Goal: Task Accomplishment & Management: Manage account settings

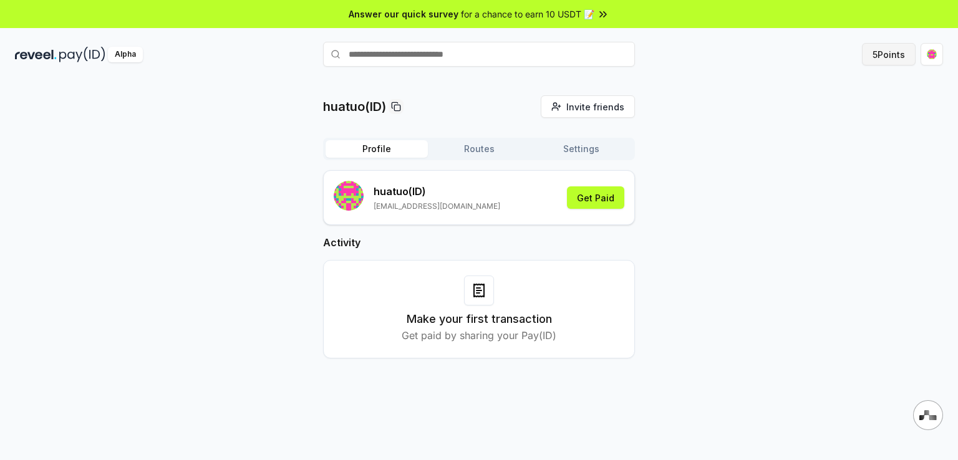
click at [893, 57] on button "5 Points" at bounding box center [889, 54] width 54 height 22
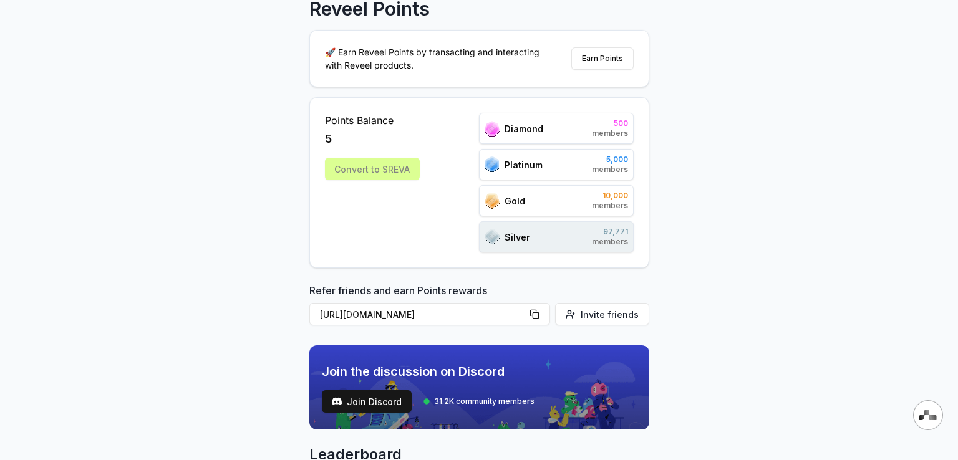
scroll to position [125, 0]
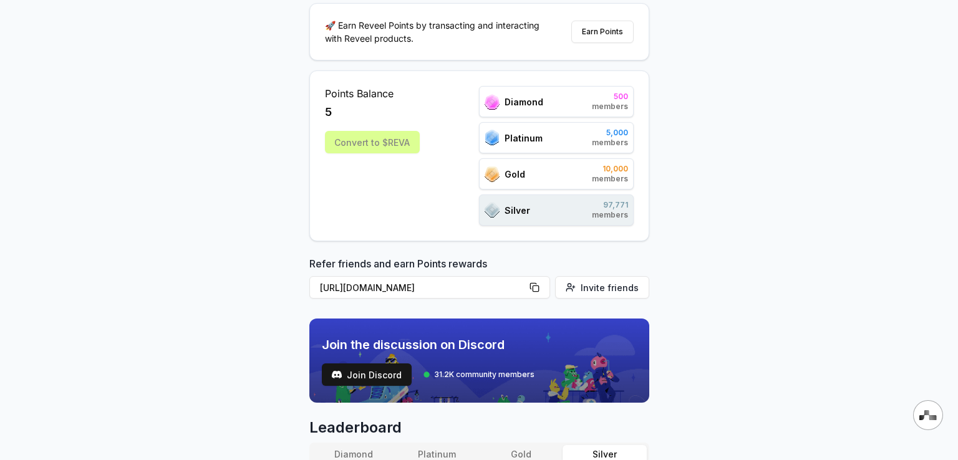
click at [546, 178] on div "Gold 10,000 members" at bounding box center [556, 173] width 155 height 31
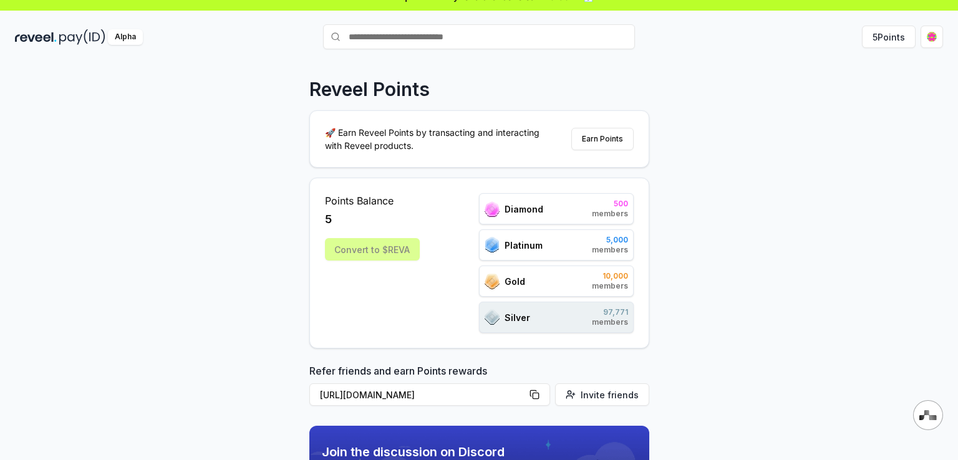
scroll to position [0, 0]
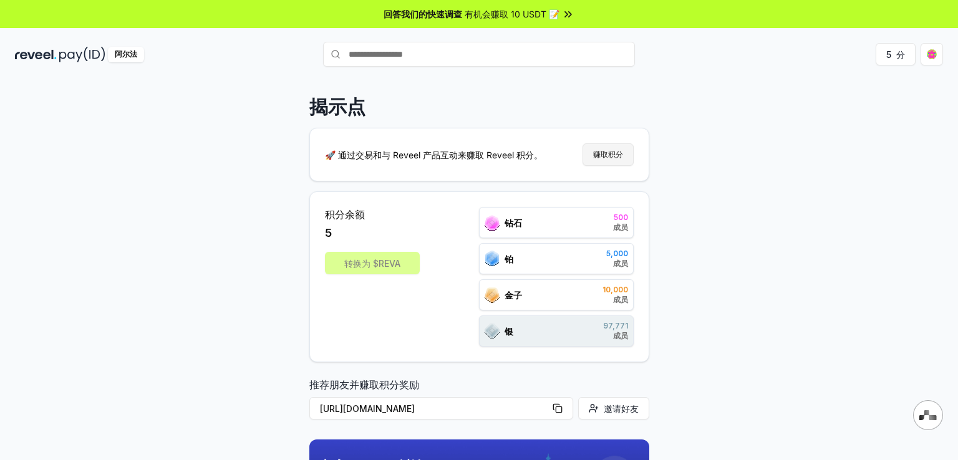
click at [611, 158] on font "赚取积分" at bounding box center [608, 154] width 30 height 9
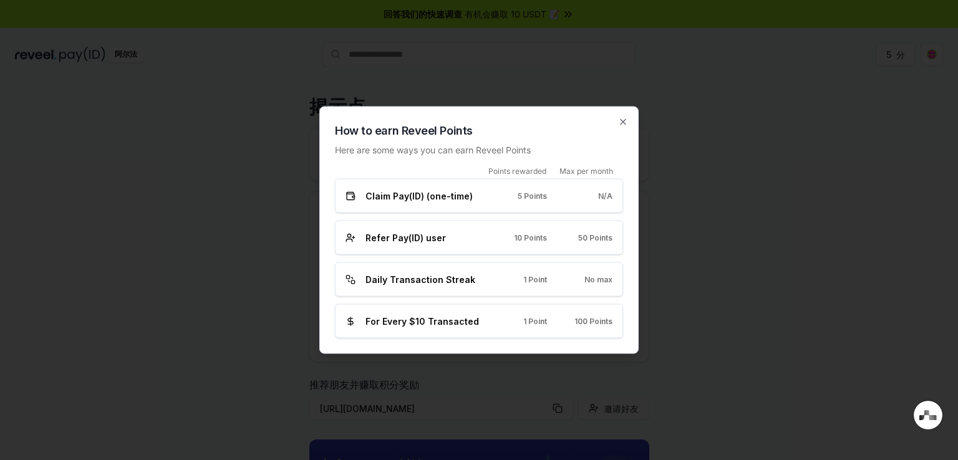
click at [422, 195] on span "Claim Pay(ID) (one-time)" at bounding box center [418, 196] width 107 height 13
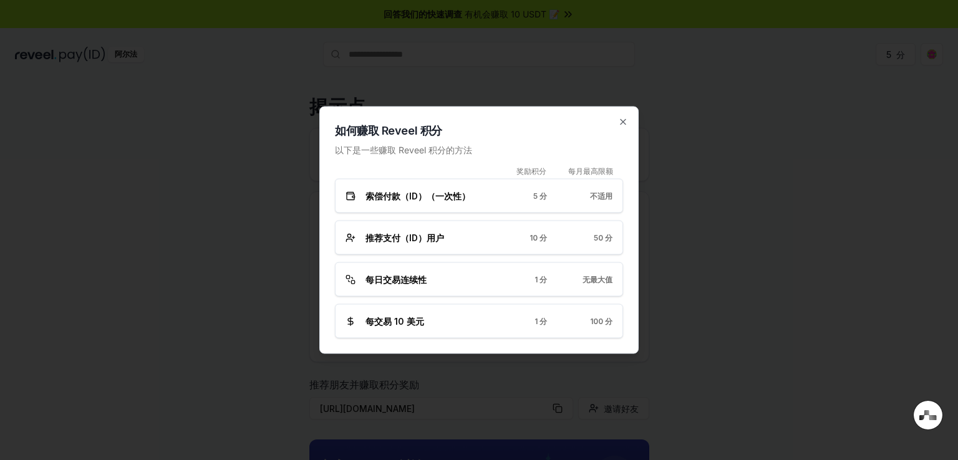
click at [420, 241] on font "推荐支付（ID）用户" at bounding box center [404, 238] width 79 height 11
click at [624, 121] on icon "button" at bounding box center [622, 122] width 5 height 5
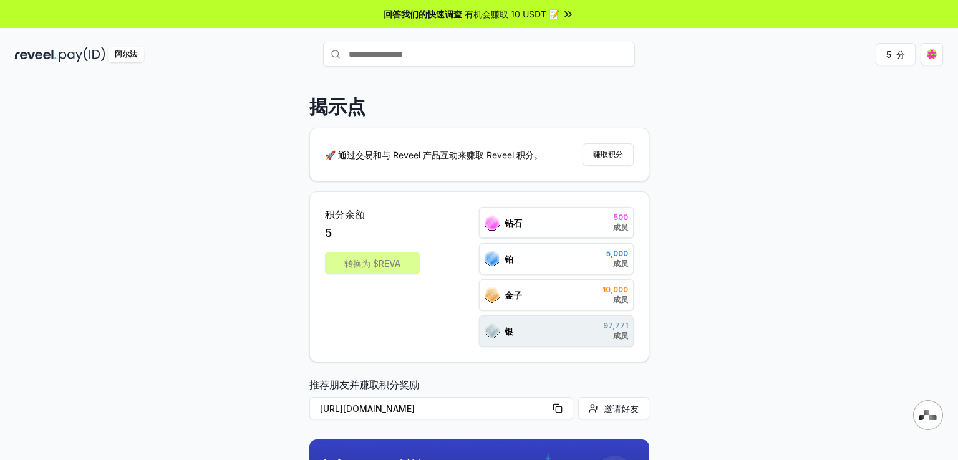
click at [374, 263] on div "转换为 $REVA" at bounding box center [372, 263] width 95 height 22
click at [359, 241] on div "积分余额 5 转换为 $REVA" at bounding box center [372, 277] width 95 height 140
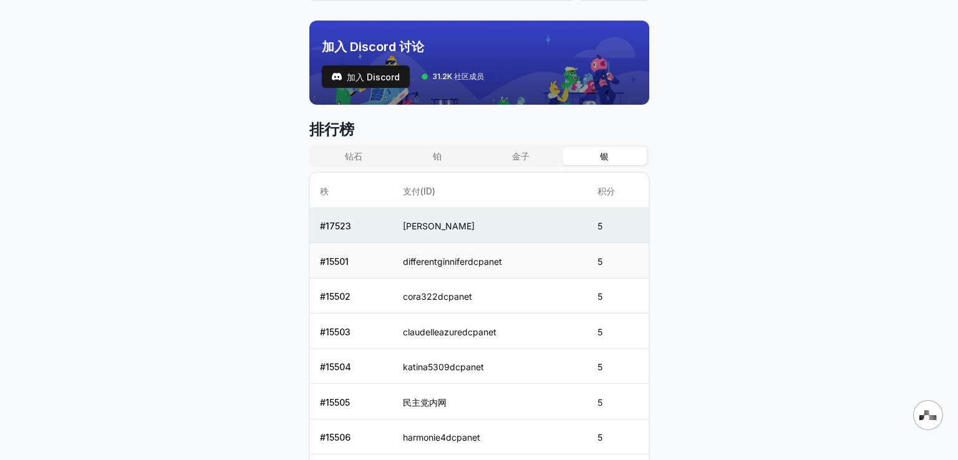
scroll to position [437, 0]
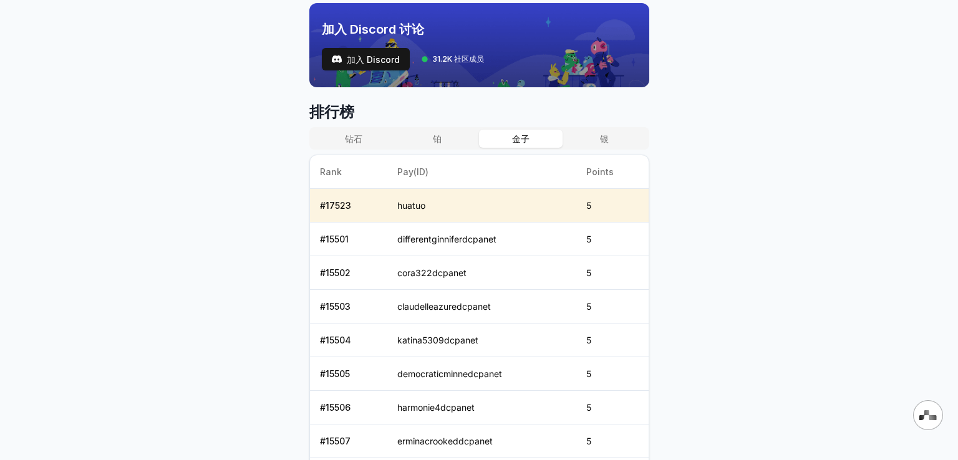
click at [520, 140] on font "金子" at bounding box center [520, 138] width 17 height 11
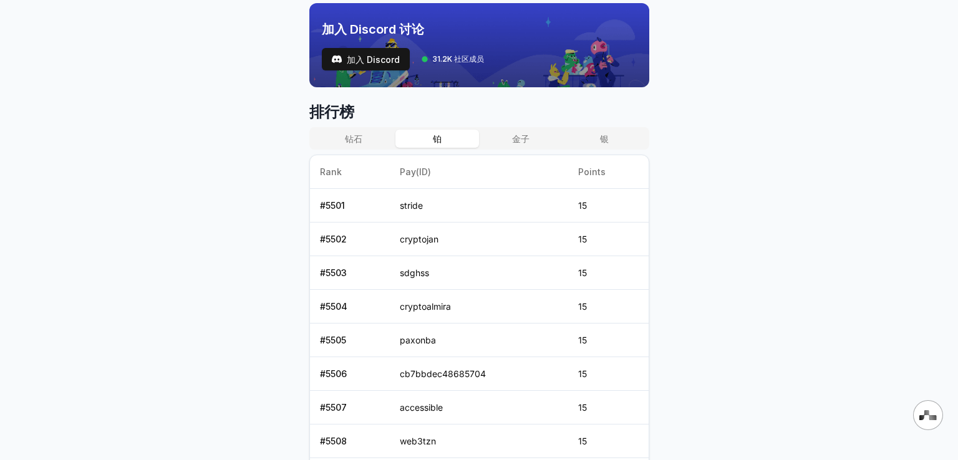
click at [437, 139] on font "铂" at bounding box center [437, 138] width 9 height 11
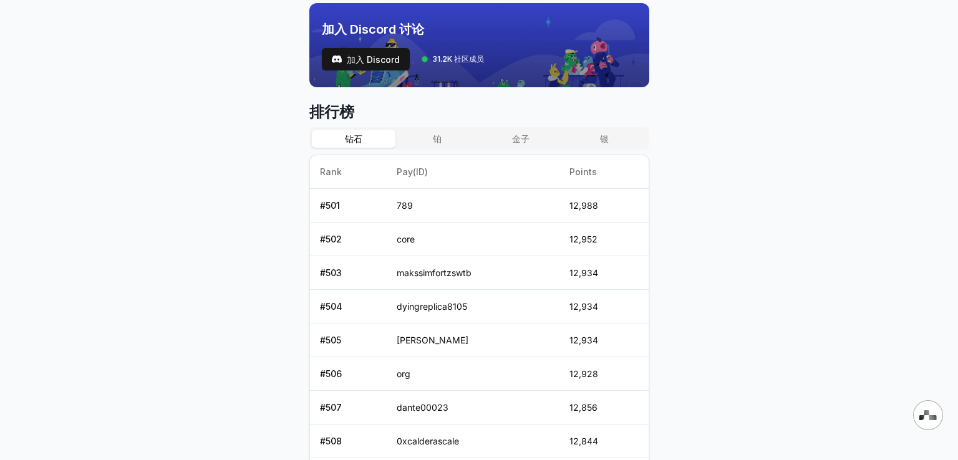
click at [348, 135] on font "钻石" at bounding box center [353, 138] width 17 height 11
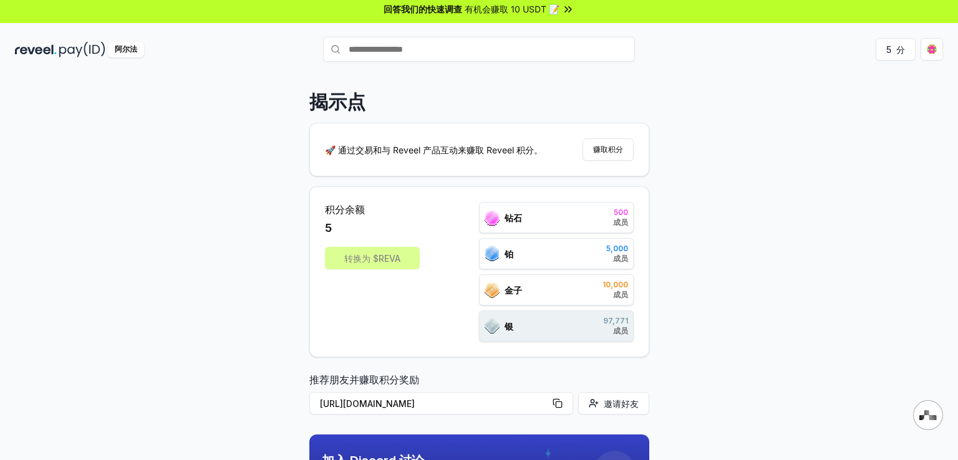
scroll to position [0, 0]
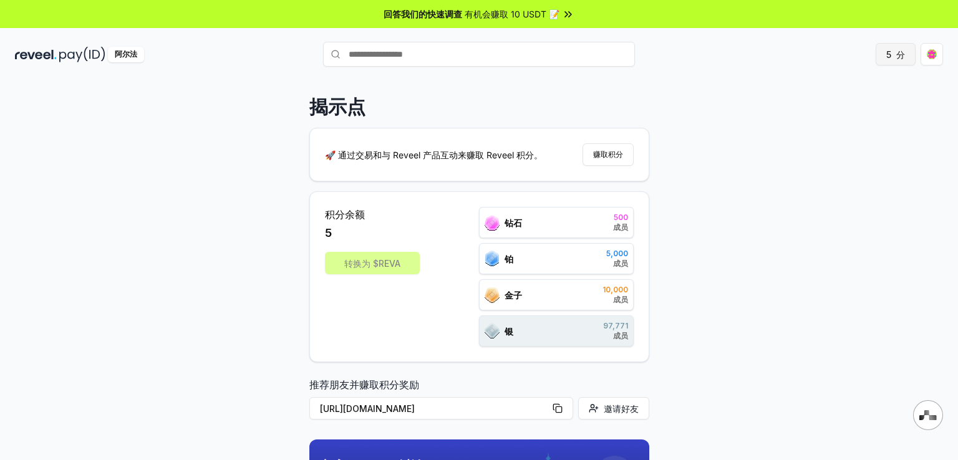
click at [897, 52] on font "分" at bounding box center [900, 54] width 9 height 11
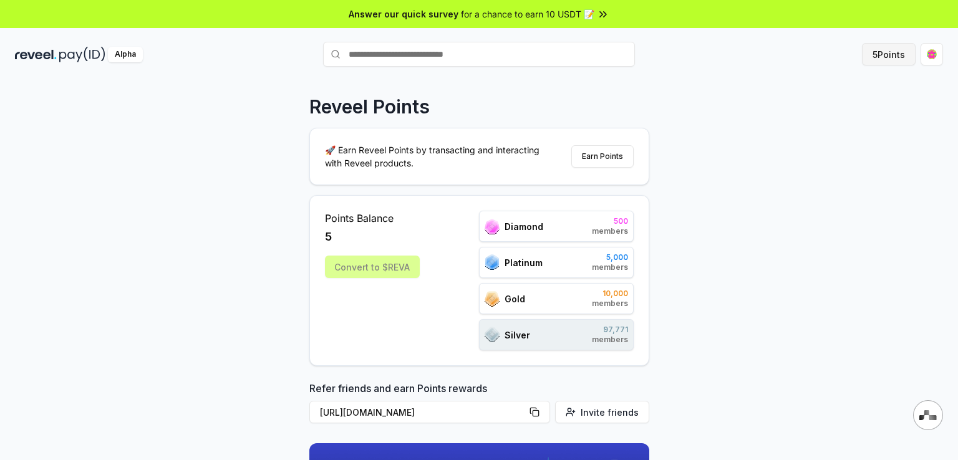
click at [756, 127] on div "Reveel Points 🚀 Earn Reveel Points by transacting and interacting with Reveel p…" at bounding box center [479, 282] width 958 height 425
click at [555, 273] on div "Platinum 5,000 members" at bounding box center [556, 262] width 155 height 31
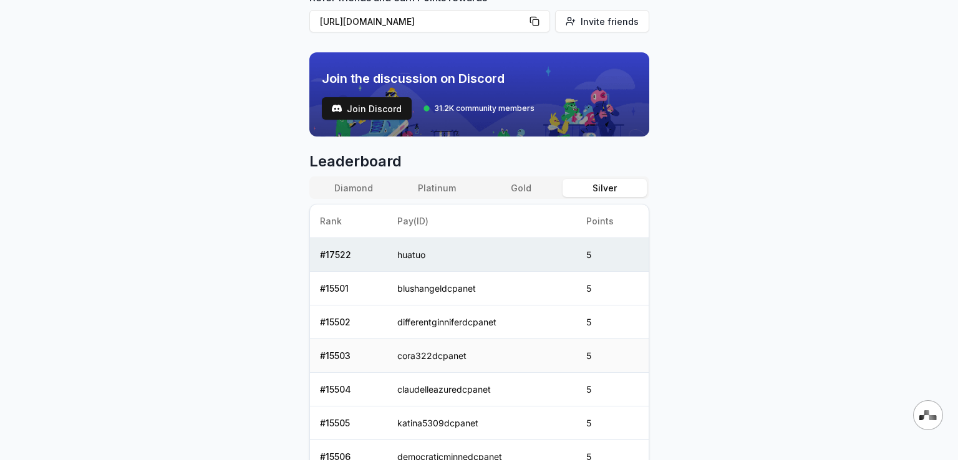
scroll to position [499, 0]
